Goal: Submit feedback/report problem

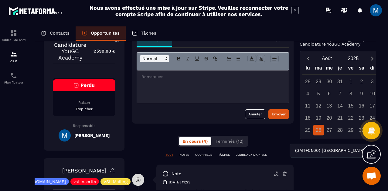
scroll to position [2, 0]
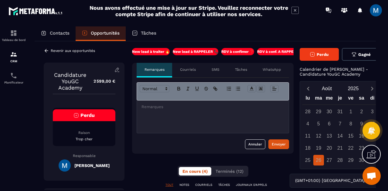
click at [177, 107] on p at bounding box center [213, 106] width 143 height 5
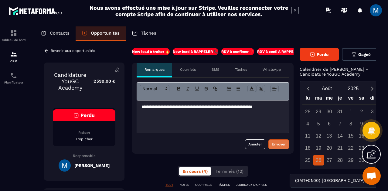
click at [274, 142] on div "Envoyer" at bounding box center [279, 144] width 14 height 6
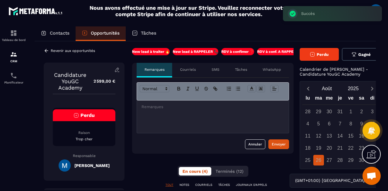
scroll to position [0, 0]
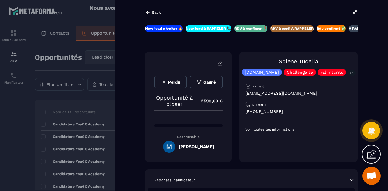
scroll to position [0, 78]
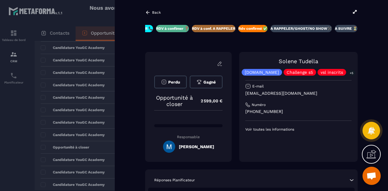
click at [354, 14] on icon at bounding box center [354, 11] width 5 height 5
